Goal: Information Seeking & Learning: Check status

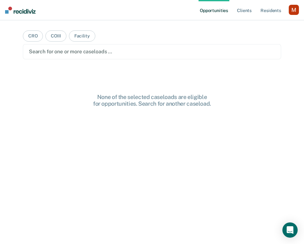
click at [81, 50] on div at bounding box center [152, 51] width 246 height 7
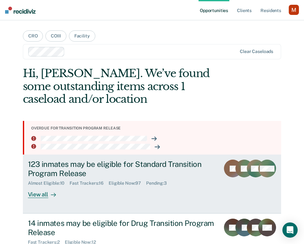
click at [137, 166] on div "123 inmates may be eligible for Standard Transition Program Release" at bounding box center [121, 169] width 187 height 18
